Goal: Information Seeking & Learning: Learn about a topic

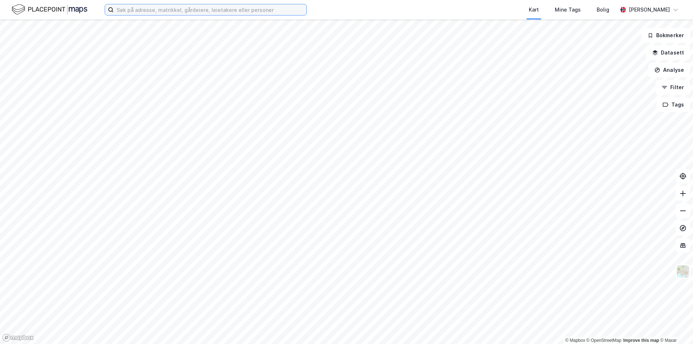
click at [149, 13] on input at bounding box center [210, 9] width 193 height 11
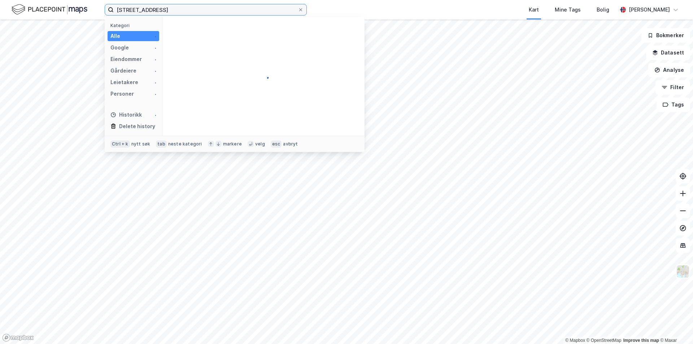
type input "[STREET_ADDRESS]"
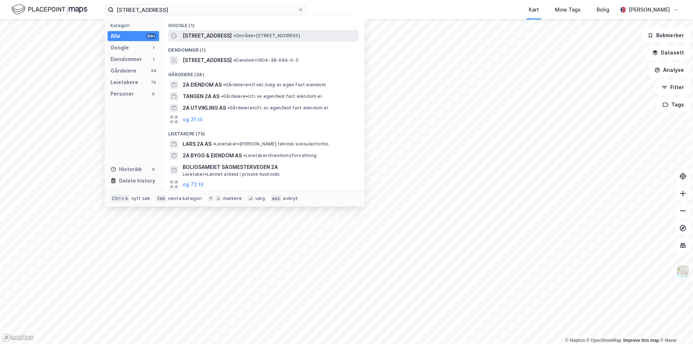
click at [188, 35] on span "[STREET_ADDRESS]" at bounding box center [207, 35] width 49 height 9
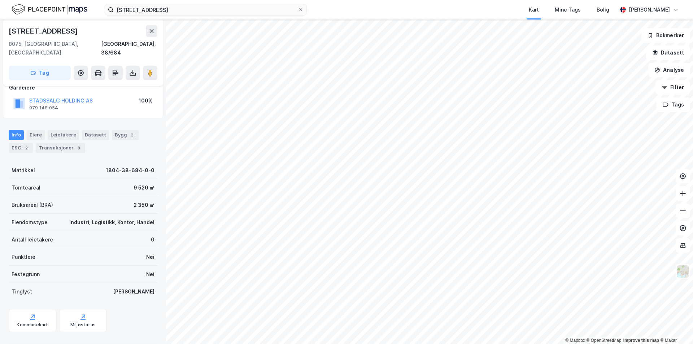
scroll to position [49, 0]
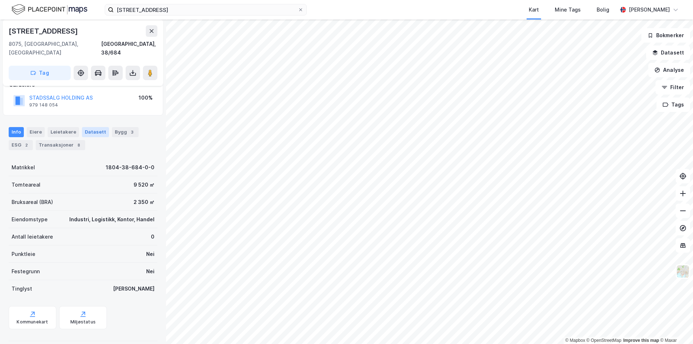
click at [96, 127] on div "Datasett" at bounding box center [95, 132] width 27 height 10
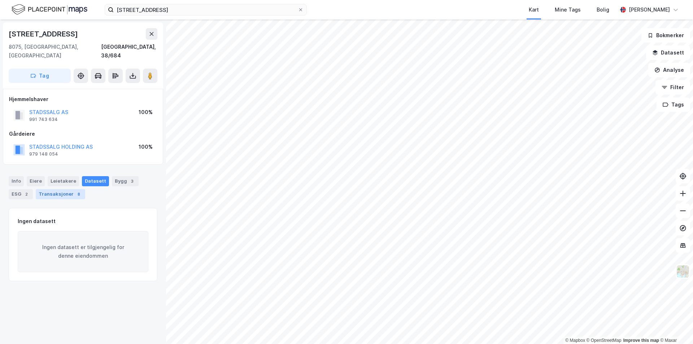
click at [56, 189] on div "Transaksjoner 8" at bounding box center [60, 194] width 49 height 10
click at [669, 51] on button "Datasett" at bounding box center [668, 52] width 44 height 14
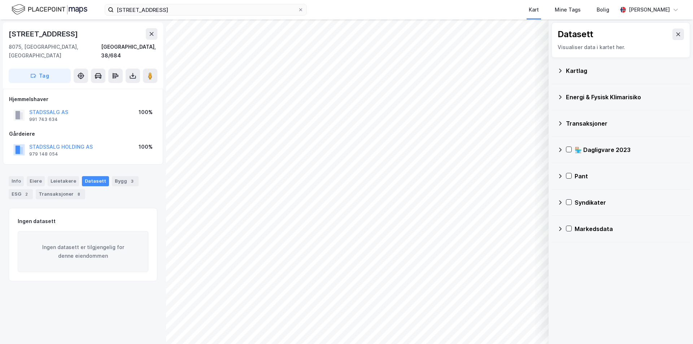
click at [576, 70] on div "Kartlag" at bounding box center [625, 70] width 118 height 9
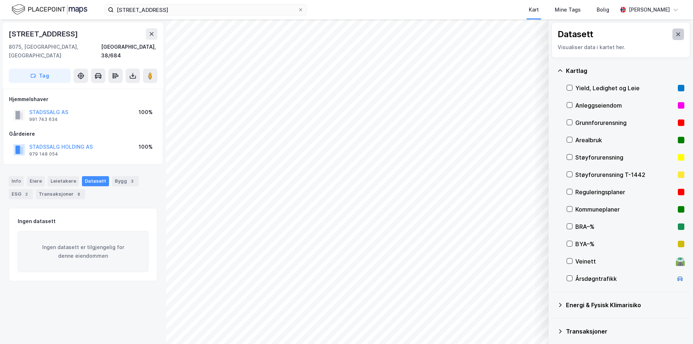
click at [675, 34] on icon at bounding box center [678, 34] width 6 height 6
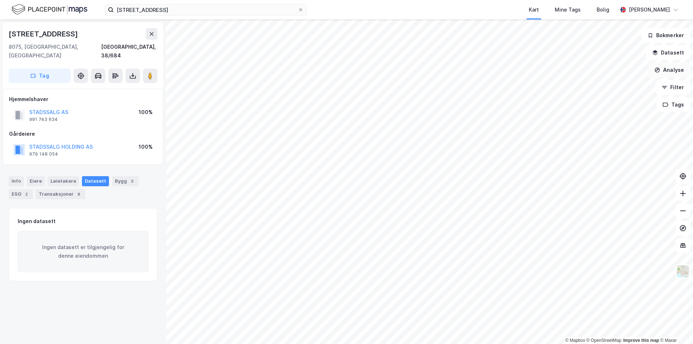
click at [682, 73] on button "Analyse" at bounding box center [669, 70] width 42 height 14
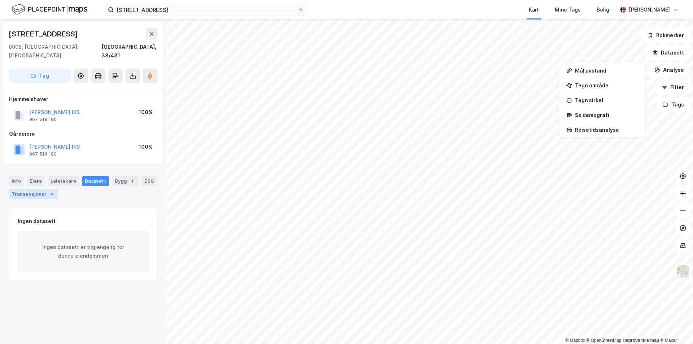
click at [27, 189] on div "Transaksjoner 4" at bounding box center [33, 194] width 49 height 10
